Goal: Task Accomplishment & Management: Manage account settings

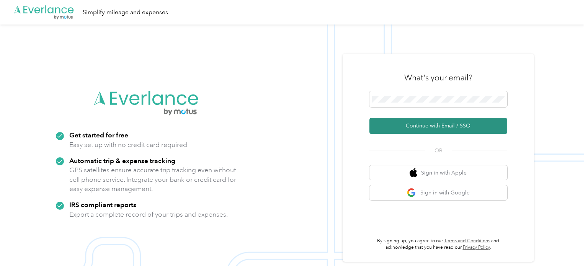
click at [447, 128] on button "Continue with Email / SSO" at bounding box center [439, 126] width 138 height 16
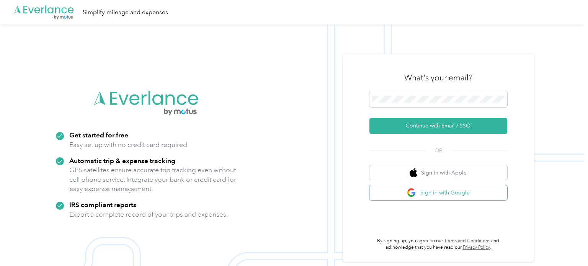
click at [450, 192] on button "Sign in with Google" at bounding box center [439, 192] width 138 height 15
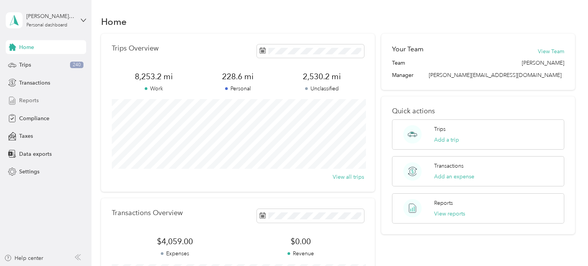
click at [29, 100] on span "Reports" at bounding box center [29, 101] width 20 height 8
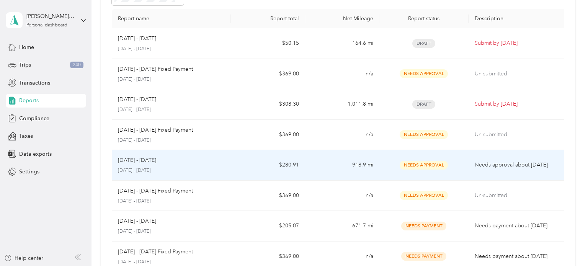
scroll to position [53, 0]
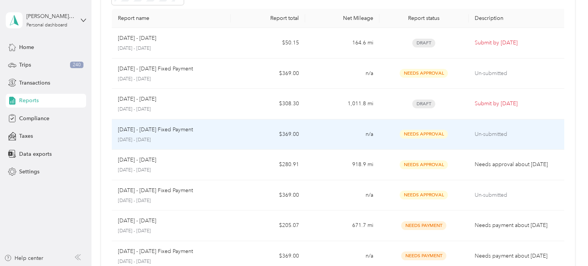
click at [293, 134] on td "$369.00" at bounding box center [268, 134] width 74 height 31
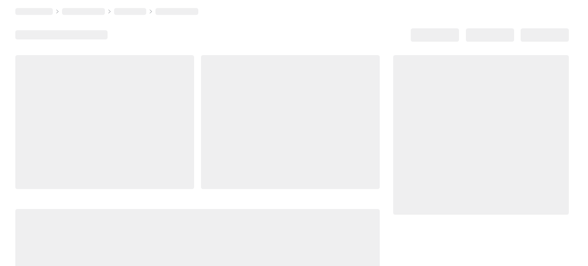
click at [293, 134] on div at bounding box center [290, 122] width 179 height 134
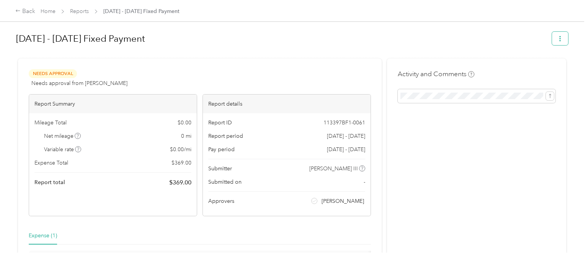
click at [561, 40] on icon "button" at bounding box center [560, 38] width 2 height 5
click at [547, 66] on span "Download" at bounding box center [542, 66] width 25 height 8
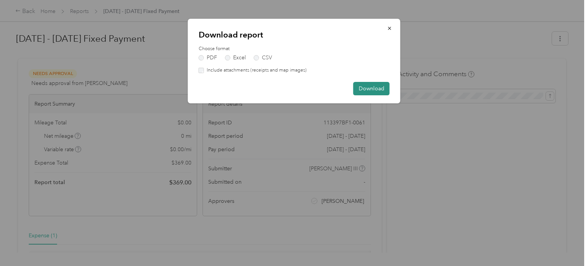
click at [371, 88] on button "Download" at bounding box center [371, 88] width 36 height 13
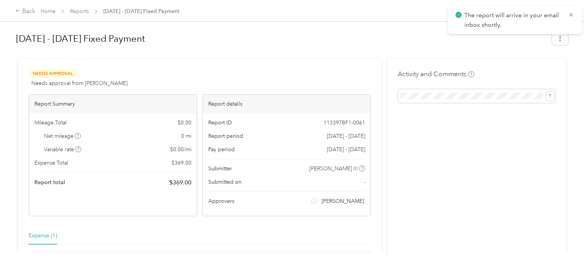
drag, startPoint x: 572, startPoint y: 16, endPoint x: 561, endPoint y: 20, distance: 11.3
click at [572, 16] on icon at bounding box center [571, 14] width 6 height 7
click at [28, 11] on div "Back" at bounding box center [25, 11] width 20 height 9
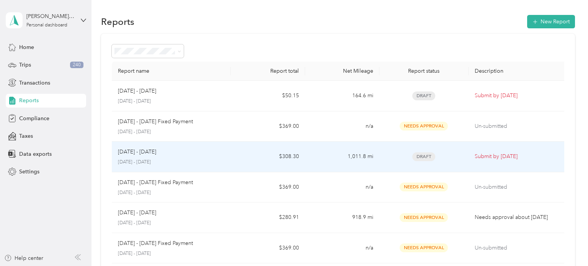
click at [283, 156] on td "$308.30" at bounding box center [268, 157] width 74 height 31
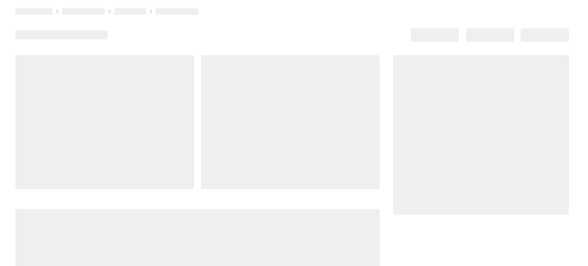
click at [283, 156] on div at bounding box center [290, 122] width 179 height 134
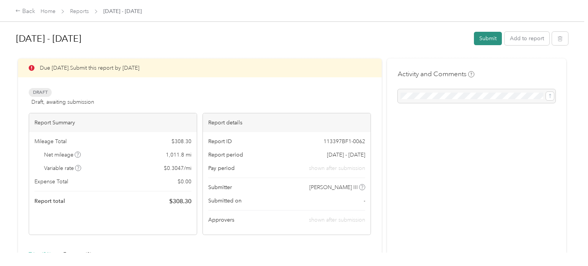
click at [488, 38] on button "Submit" at bounding box center [488, 38] width 28 height 13
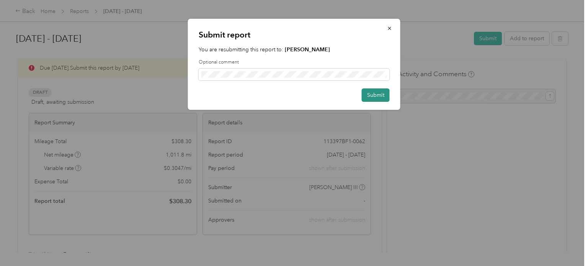
click at [378, 95] on button "Submit" at bounding box center [376, 94] width 28 height 13
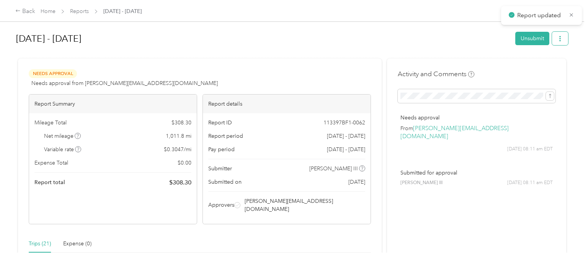
click at [563, 38] on icon "button" at bounding box center [560, 38] width 5 height 5
click at [543, 67] on span "Download" at bounding box center [542, 66] width 25 height 8
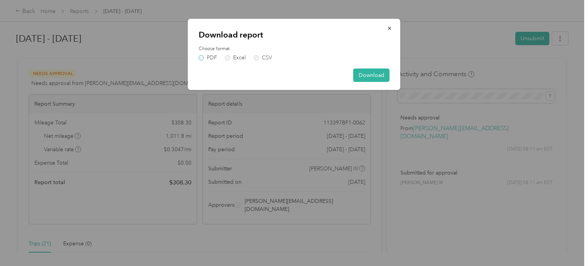
click at [199, 57] on label "PDF" at bounding box center [208, 57] width 18 height 5
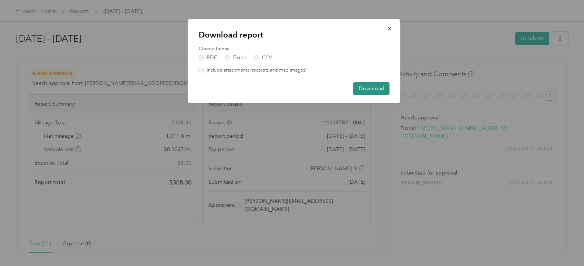
click at [370, 88] on button "Download" at bounding box center [371, 88] width 36 height 13
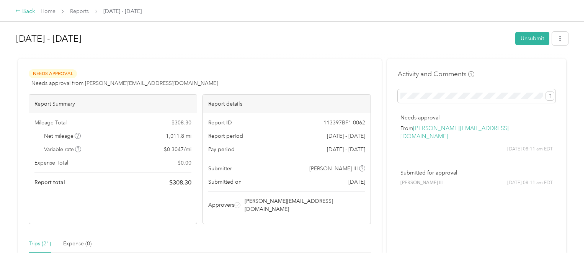
click at [23, 10] on div "Back" at bounding box center [25, 11] width 20 height 9
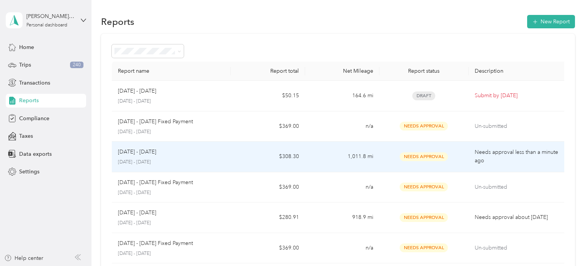
click at [288, 158] on td "$308.30" at bounding box center [268, 157] width 74 height 31
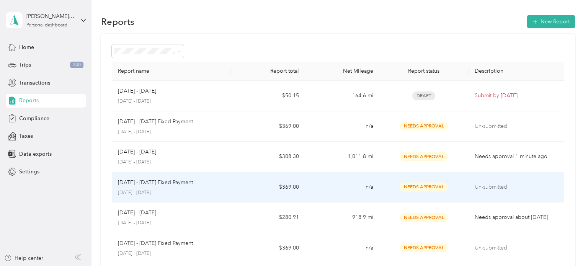
click at [288, 186] on td "$369.00" at bounding box center [268, 187] width 74 height 31
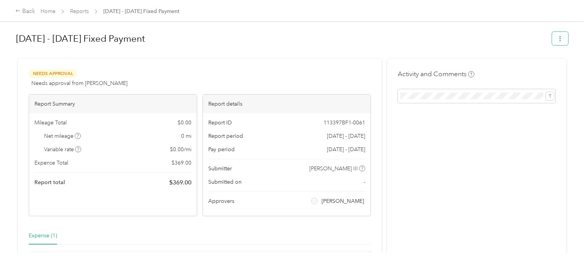
click at [563, 40] on icon "button" at bounding box center [560, 38] width 5 height 5
click at [471, 214] on div "Activity and Comments" at bounding box center [476, 188] width 179 height 259
click at [27, 10] on div "Back" at bounding box center [25, 11] width 20 height 9
